Goal: Information Seeking & Learning: Find specific fact

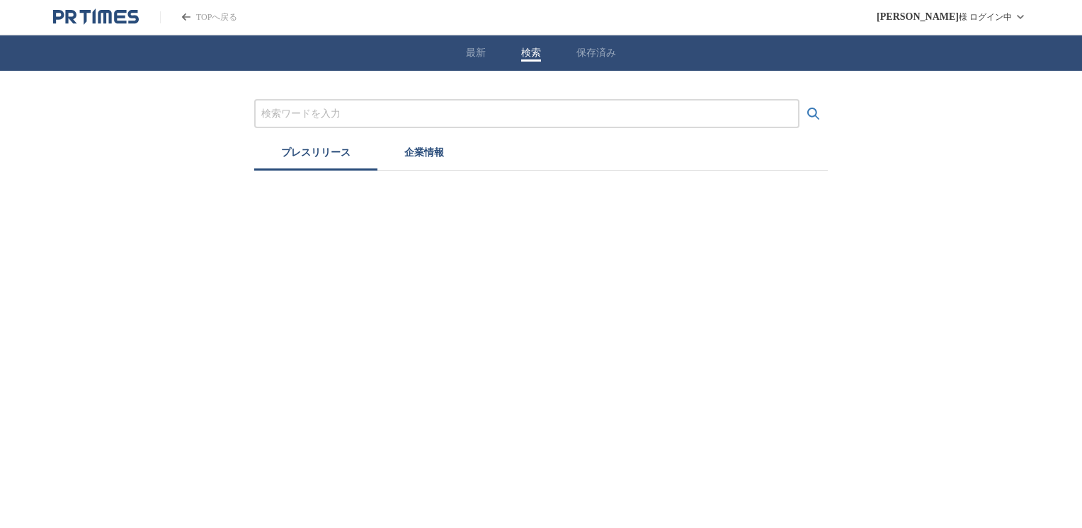
click at [529, 55] on button "検索" at bounding box center [531, 53] width 20 height 13
click at [428, 120] on input "プレスリリースおよび企業を検索する" at bounding box center [526, 114] width 531 height 16
type input "セメント"
click at [810, 110] on icon "検索する" at bounding box center [813, 114] width 17 height 17
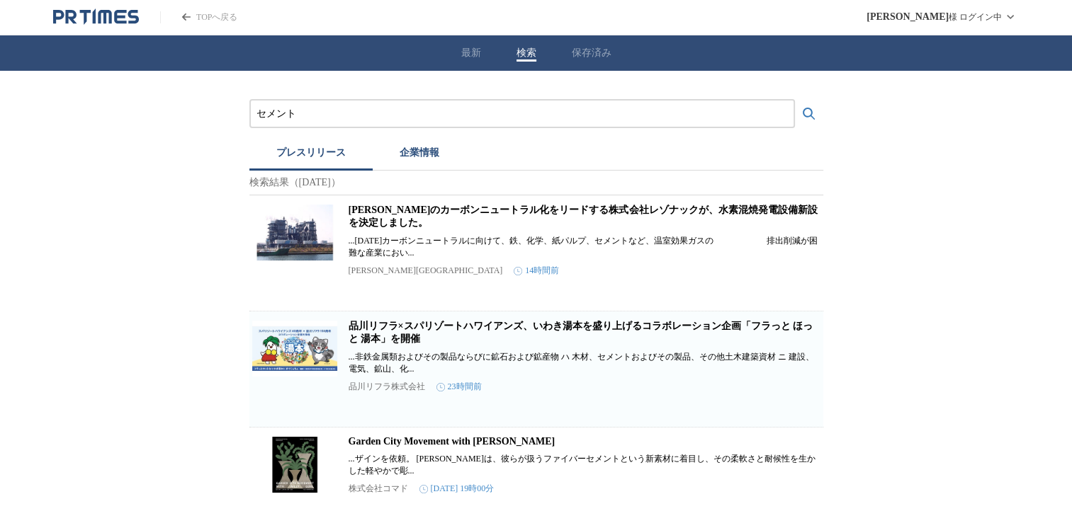
drag, startPoint x: 308, startPoint y: 111, endPoint x: 183, endPoint y: 113, distance: 124.7
click at [285, 115] on input "プレスリリースおよび企業を検索する" at bounding box center [521, 114] width 531 height 16
type input "コンクリート"
click at [808, 108] on icon "検索する" at bounding box center [808, 114] width 12 height 12
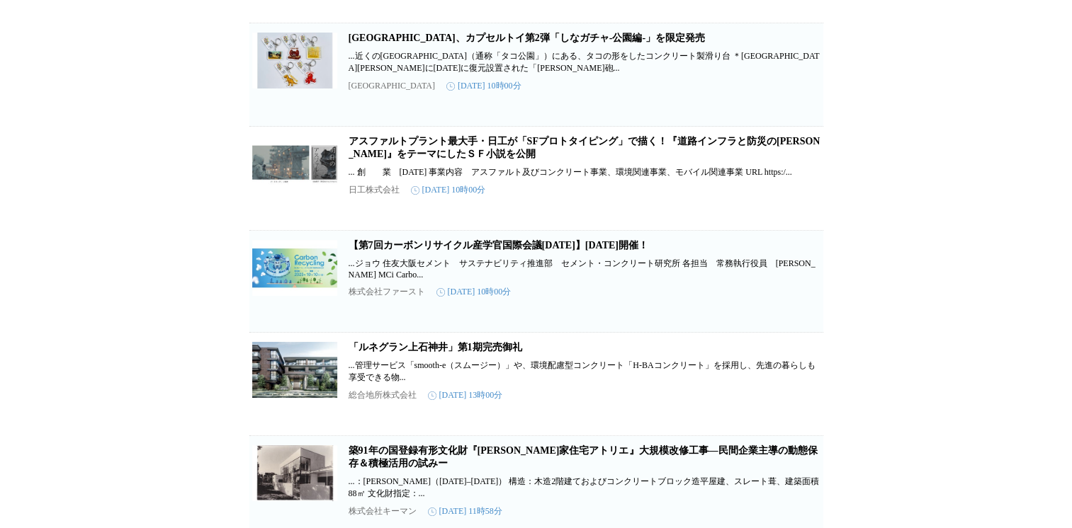
scroll to position [1700, 0]
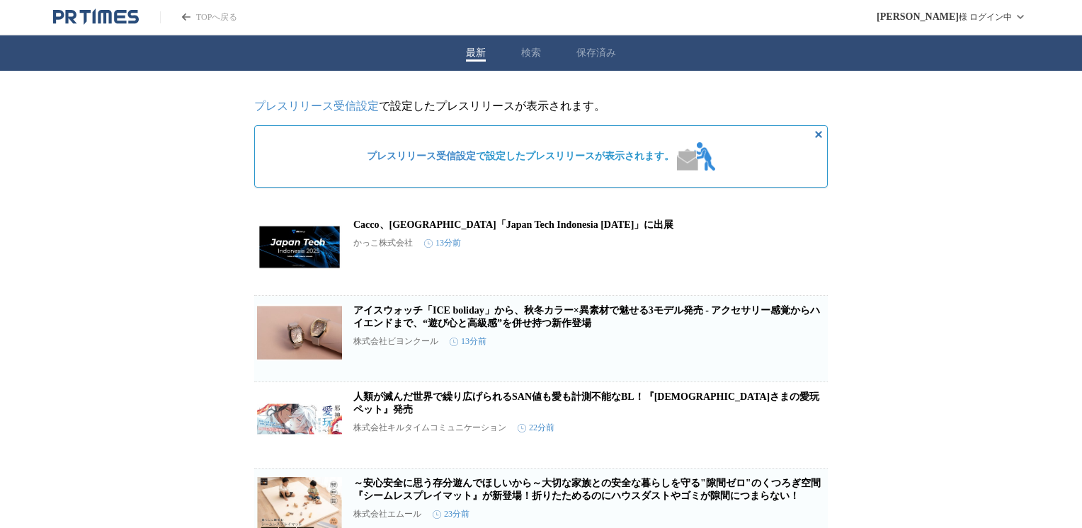
click at [531, 57] on button "検索" at bounding box center [531, 53] width 20 height 13
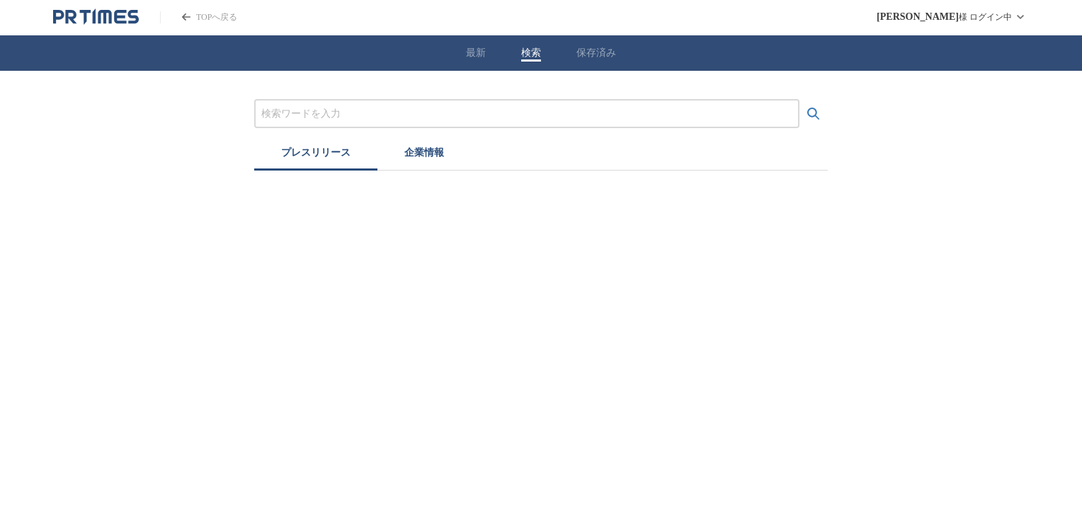
click at [288, 118] on input "プレスリリースおよび企業を検索する" at bounding box center [526, 114] width 531 height 16
type input "コンクリート"
click at [807, 109] on icon "検索する" at bounding box center [813, 114] width 17 height 17
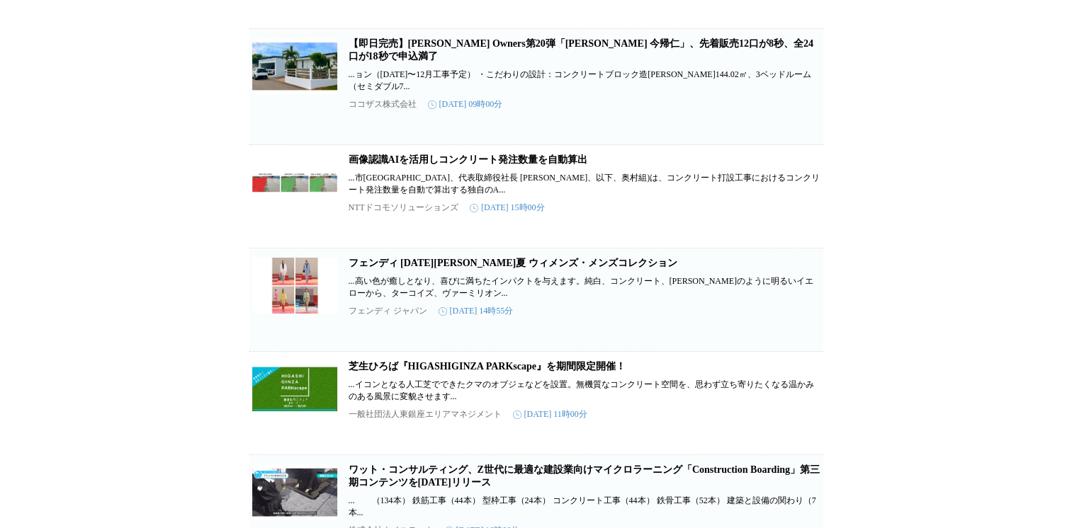
scroll to position [5421, 0]
